Goal: Task Accomplishment & Management: Use online tool/utility

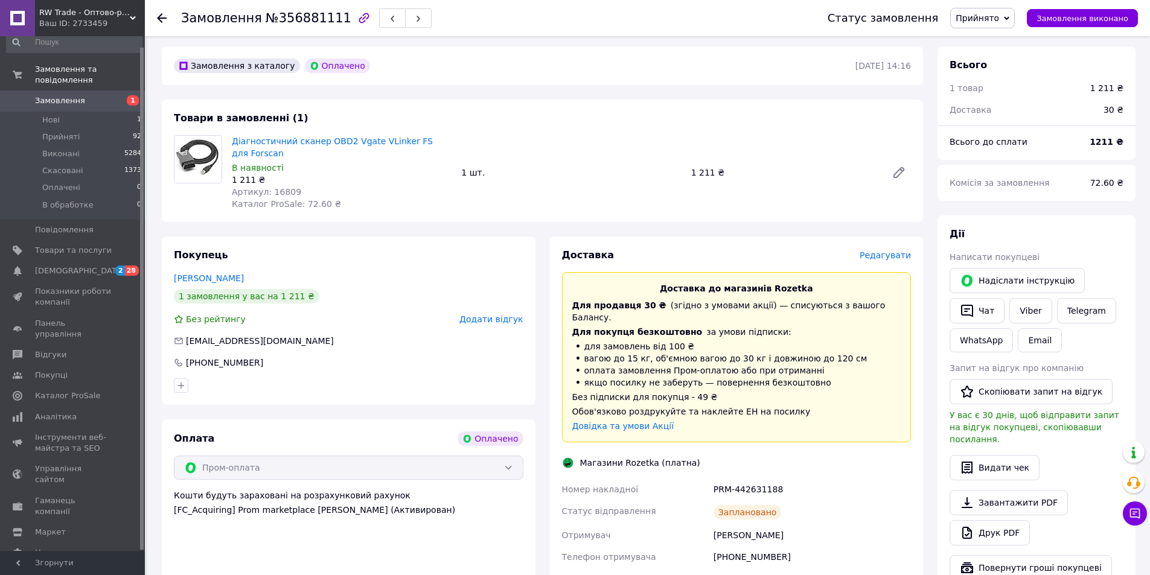
scroll to position [60, 0]
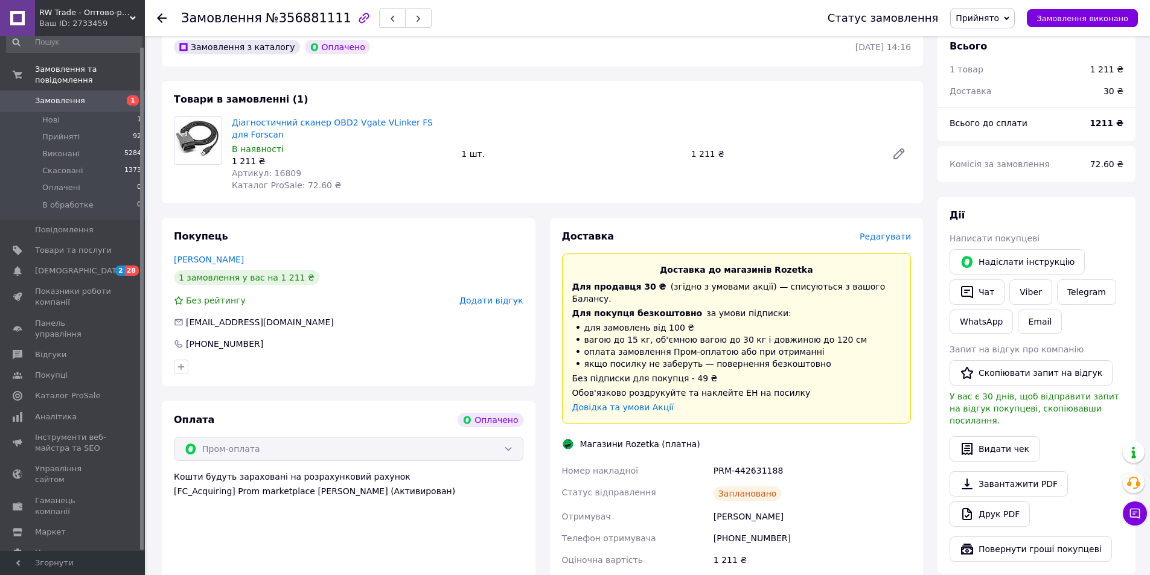
click at [48, 568] on span "[PERSON_NAME] та рахунки Prom топ" at bounding box center [73, 584] width 77 height 33
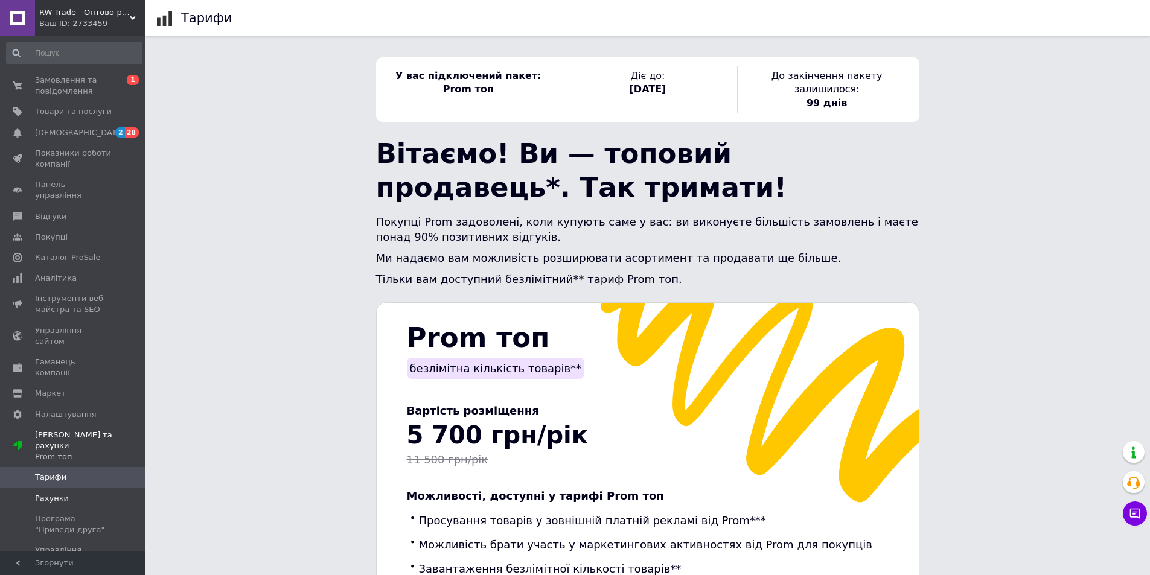
click at [45, 488] on link "Рахунки" at bounding box center [74, 498] width 148 height 21
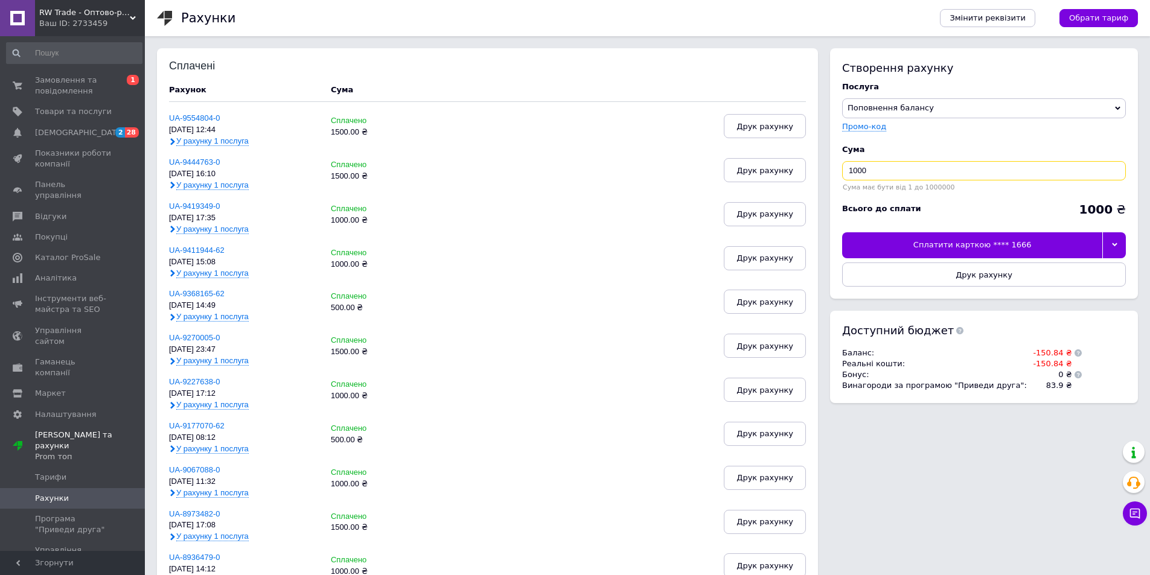
click at [898, 173] on input "1000" at bounding box center [984, 170] width 284 height 19
type input "1500"
click at [973, 277] on span "Друк рахунку" at bounding box center [983, 274] width 57 height 9
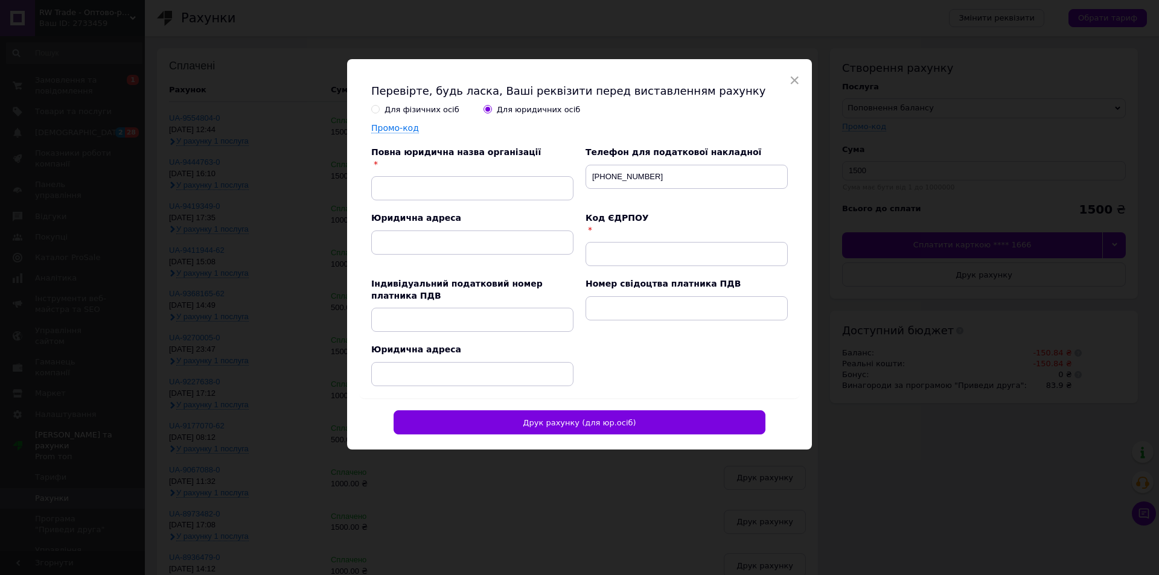
click at [380, 104] on label "Для фізичних осіб" at bounding box center [415, 109] width 88 height 11
click at [379, 105] on input "Для фізичних осіб" at bounding box center [375, 109] width 8 height 8
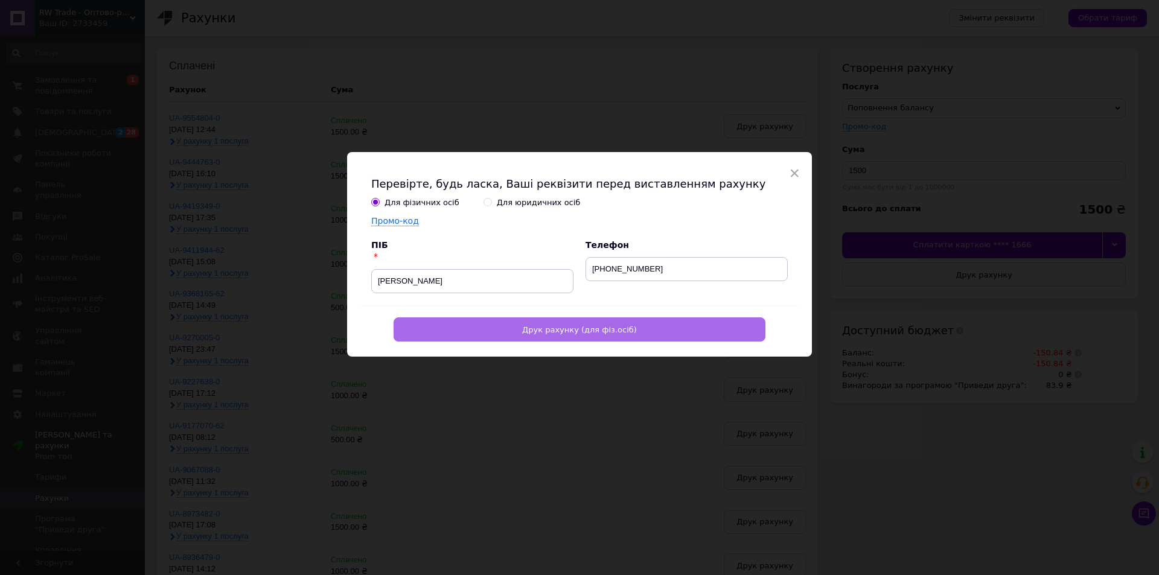
click at [485, 324] on button "Друк рахунку (для фіз.осіб)" at bounding box center [579, 329] width 372 height 24
